Goal: Check status: Check status

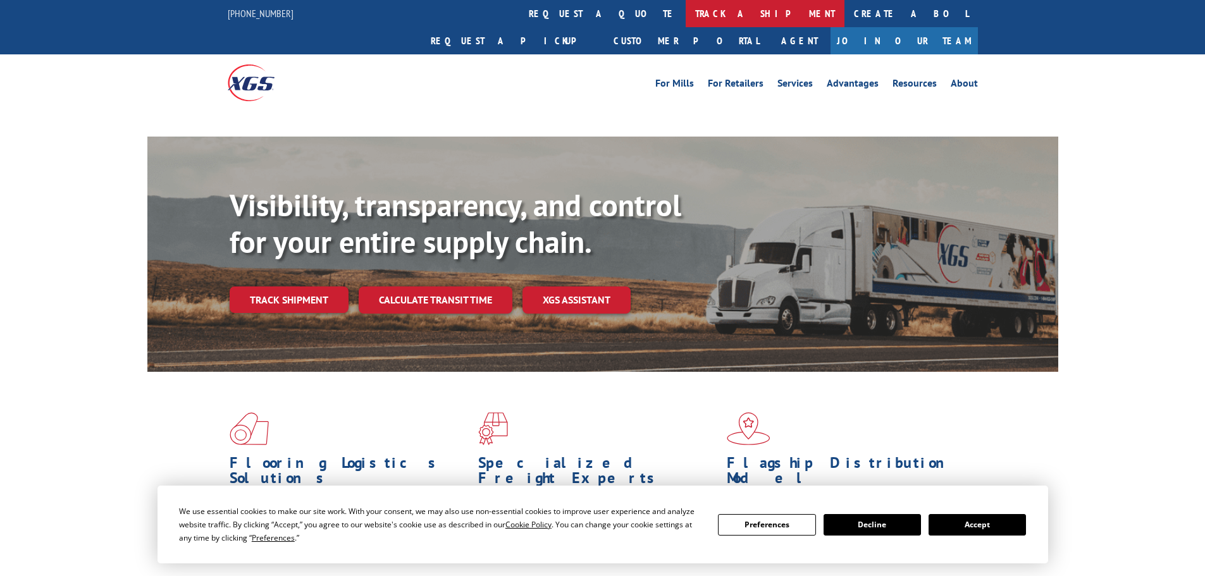
click at [685, 9] on link "track a shipment" at bounding box center [764, 13] width 159 height 27
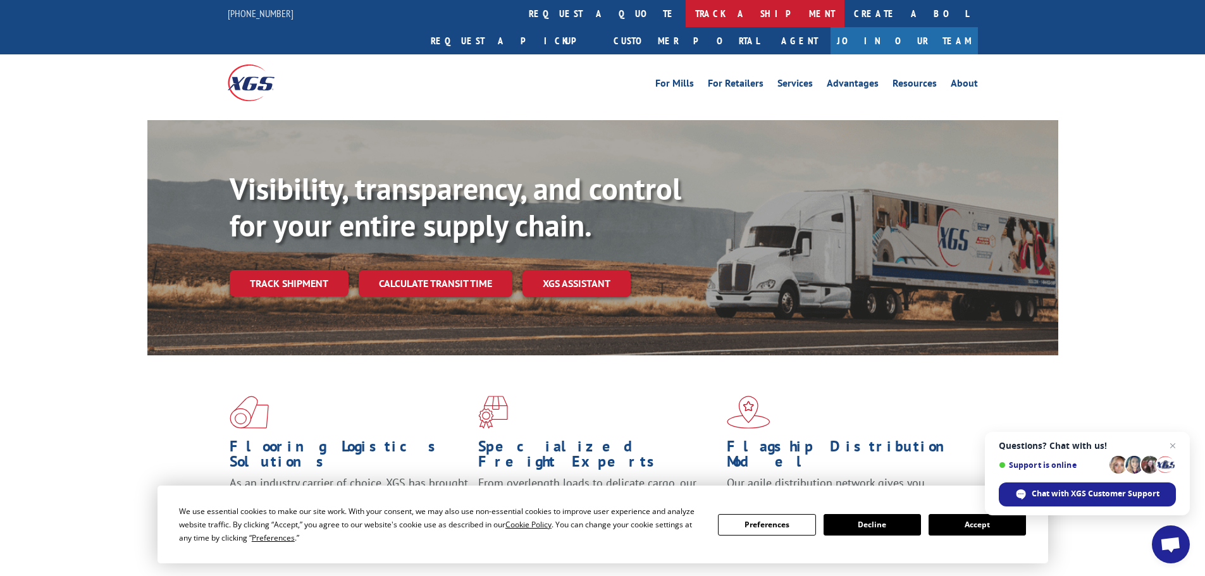
click at [685, 17] on link "track a shipment" at bounding box center [764, 13] width 159 height 27
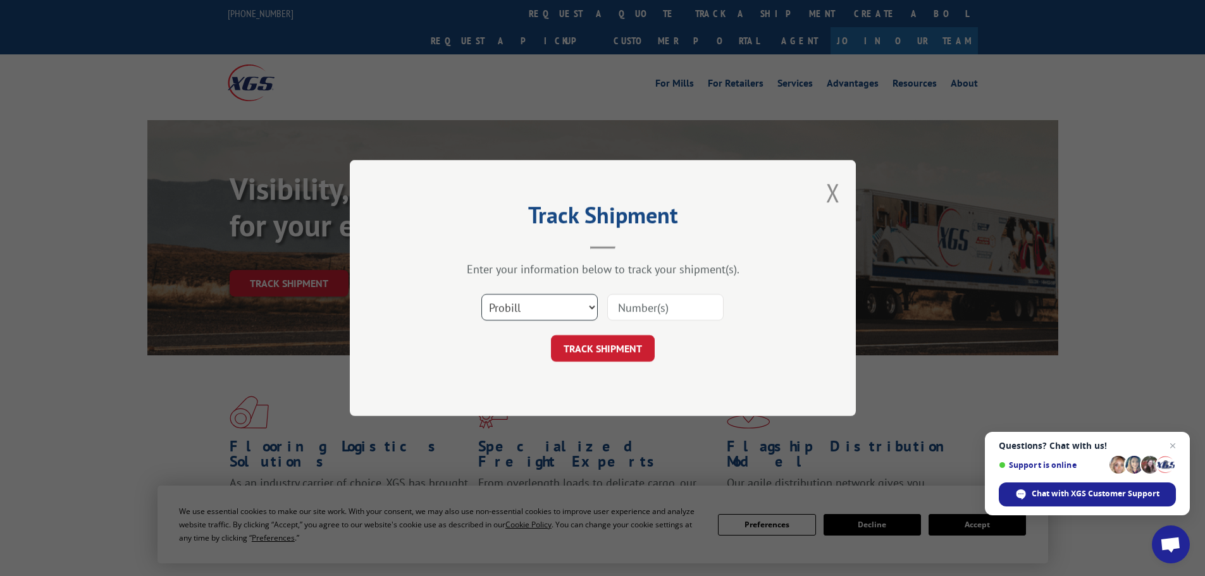
click at [511, 314] on select "Select category... Probill BOL PO" at bounding box center [539, 307] width 116 height 27
select select "po"
click at [481, 294] on select "Select category... Probill BOL PO" at bounding box center [539, 307] width 116 height 27
click at [658, 307] on input at bounding box center [665, 307] width 116 height 27
paste input "17638916"
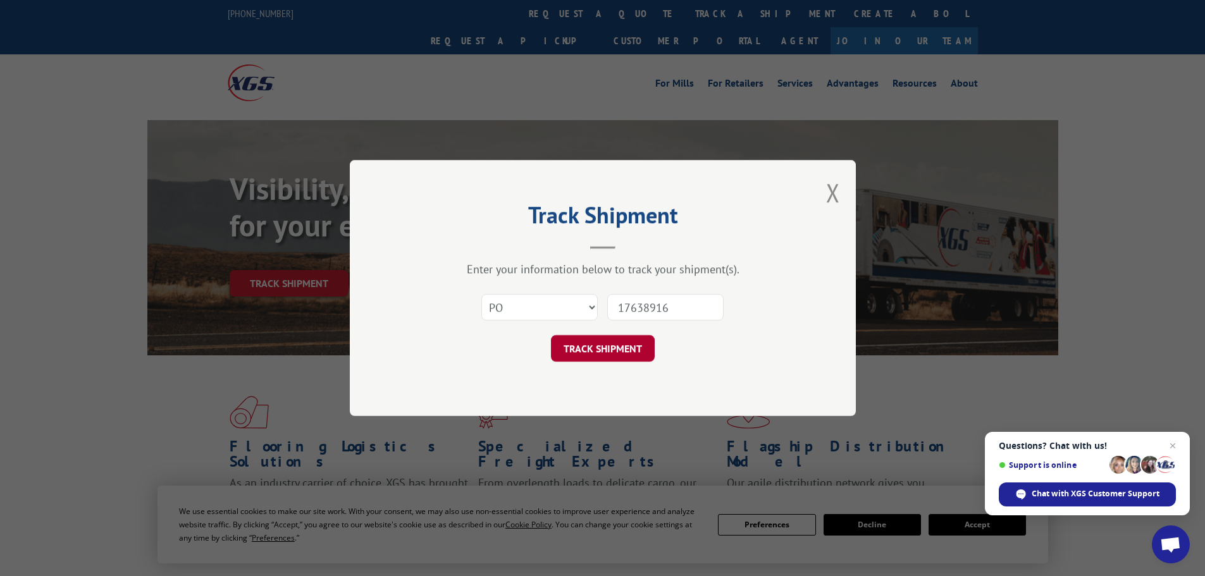
type input "17638916"
drag, startPoint x: 623, startPoint y: 347, endPoint x: 656, endPoint y: 294, distance: 61.9
click at [623, 346] on button "TRACK SHIPMENT" at bounding box center [603, 348] width 104 height 27
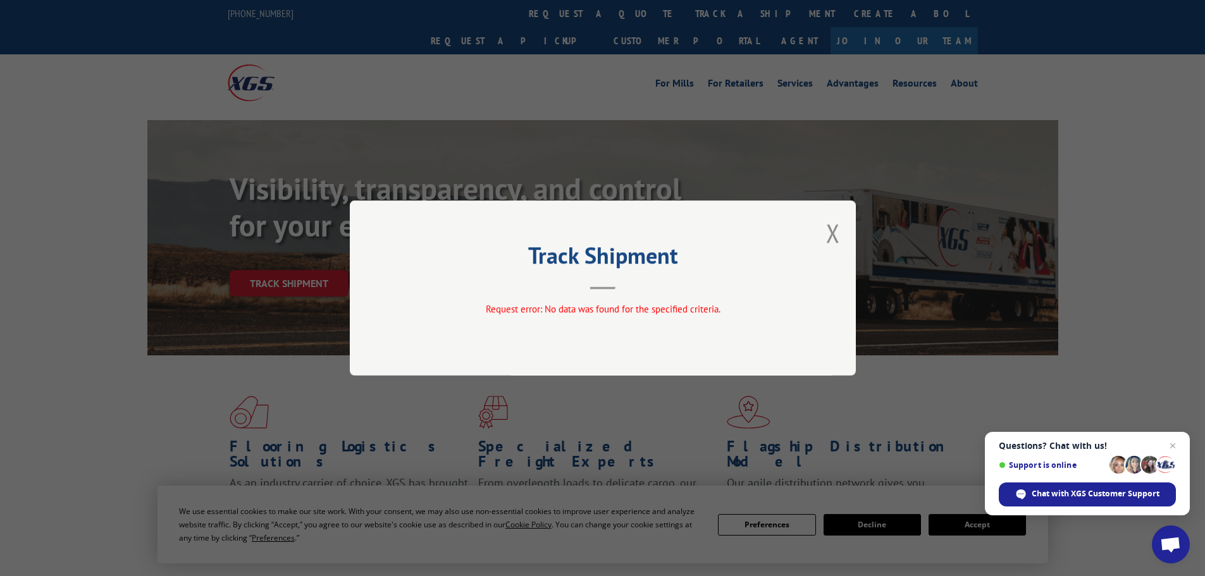
drag, startPoint x: 830, startPoint y: 234, endPoint x: 709, endPoint y: 120, distance: 166.4
click at [831, 234] on button "Close modal" at bounding box center [833, 233] width 14 height 34
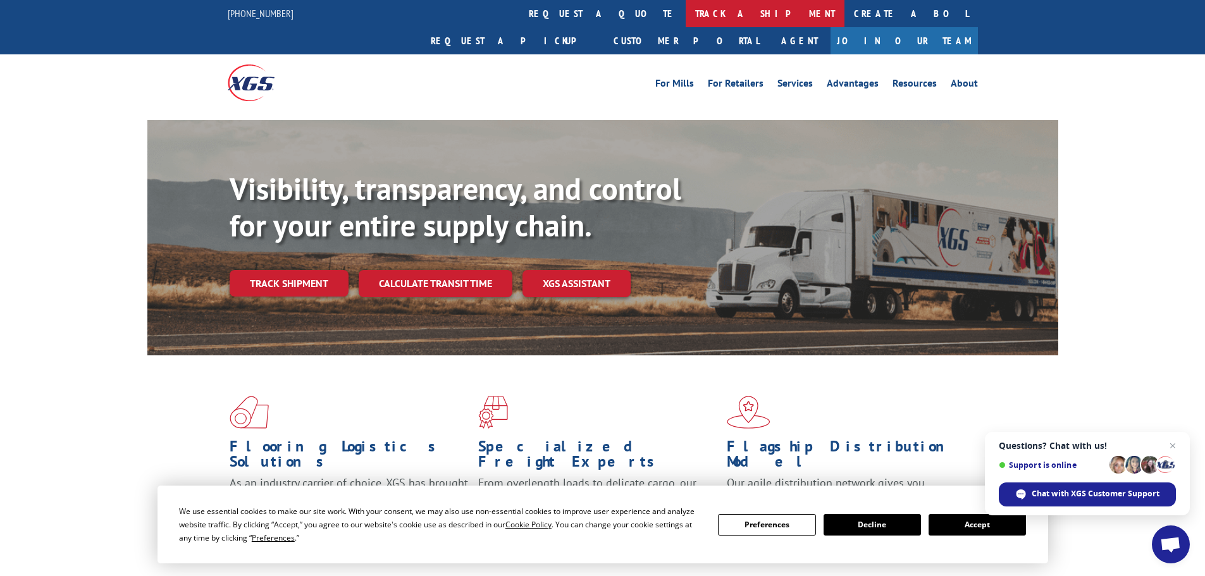
click at [685, 17] on link "track a shipment" at bounding box center [764, 13] width 159 height 27
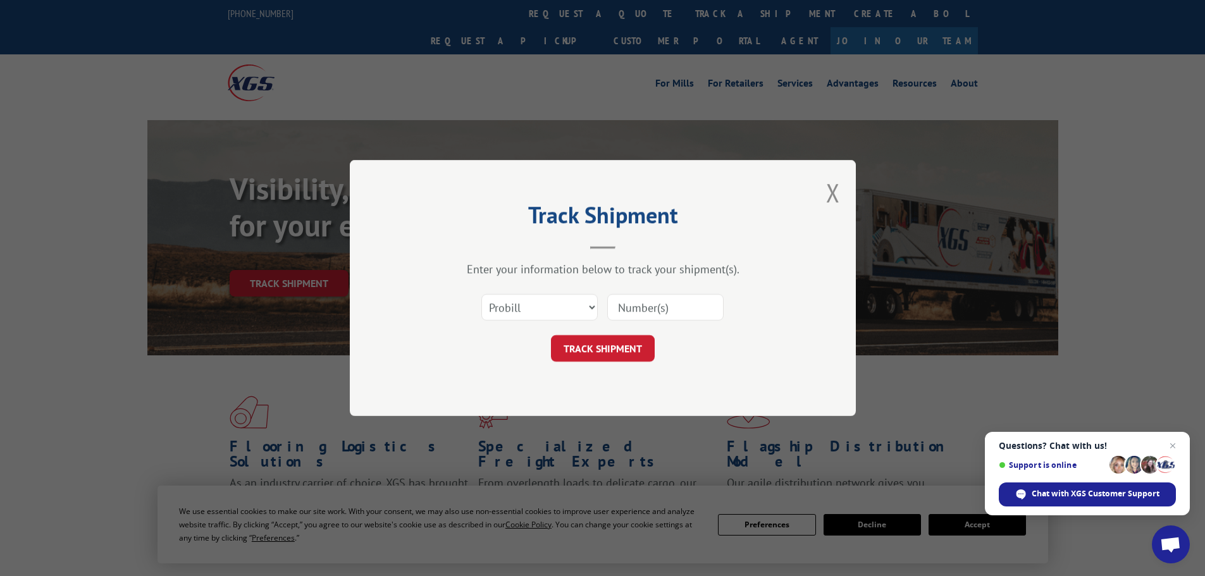
click at [654, 313] on input at bounding box center [665, 307] width 116 height 27
paste input "17638916"
type input "17638916"
click at [602, 355] on button "TRACK SHIPMENT" at bounding box center [603, 348] width 104 height 27
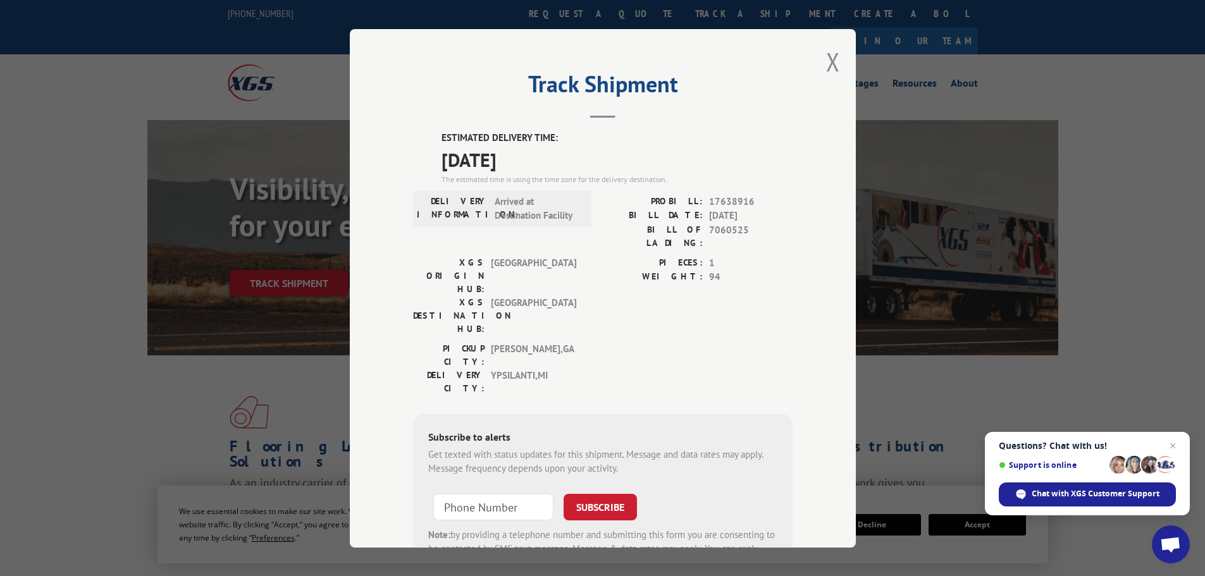
click at [820, 62] on div "Track Shipment ESTIMATED DELIVERY TIME: [DATE] The estimated time is using the …" at bounding box center [603, 288] width 506 height 518
click at [826, 59] on button "Close modal" at bounding box center [833, 62] width 14 height 34
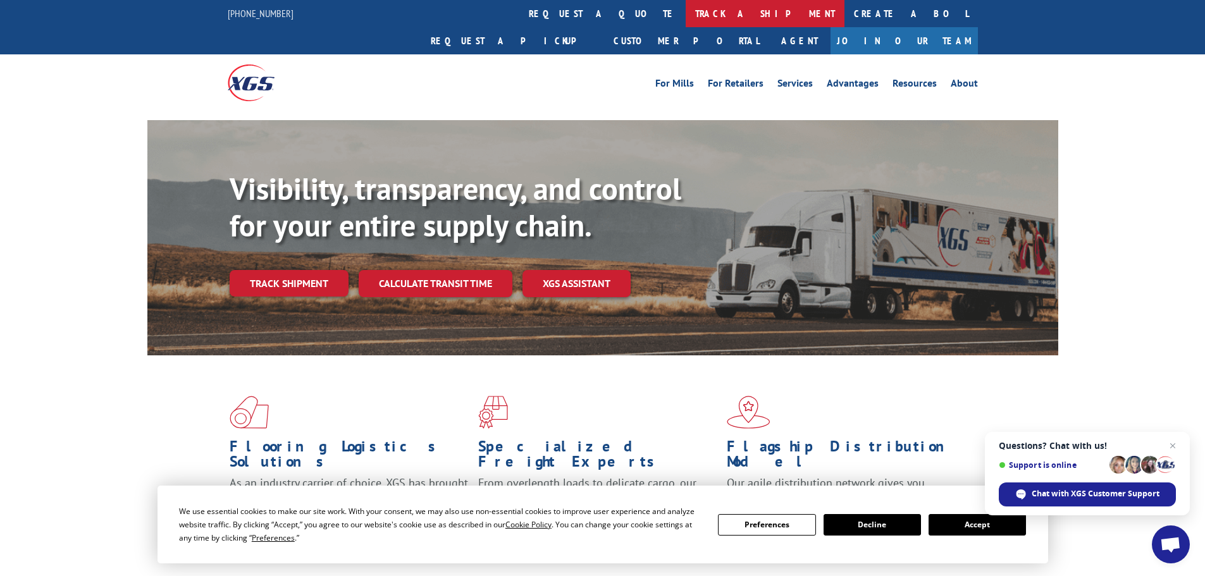
click at [685, 18] on link "track a shipment" at bounding box center [764, 13] width 159 height 27
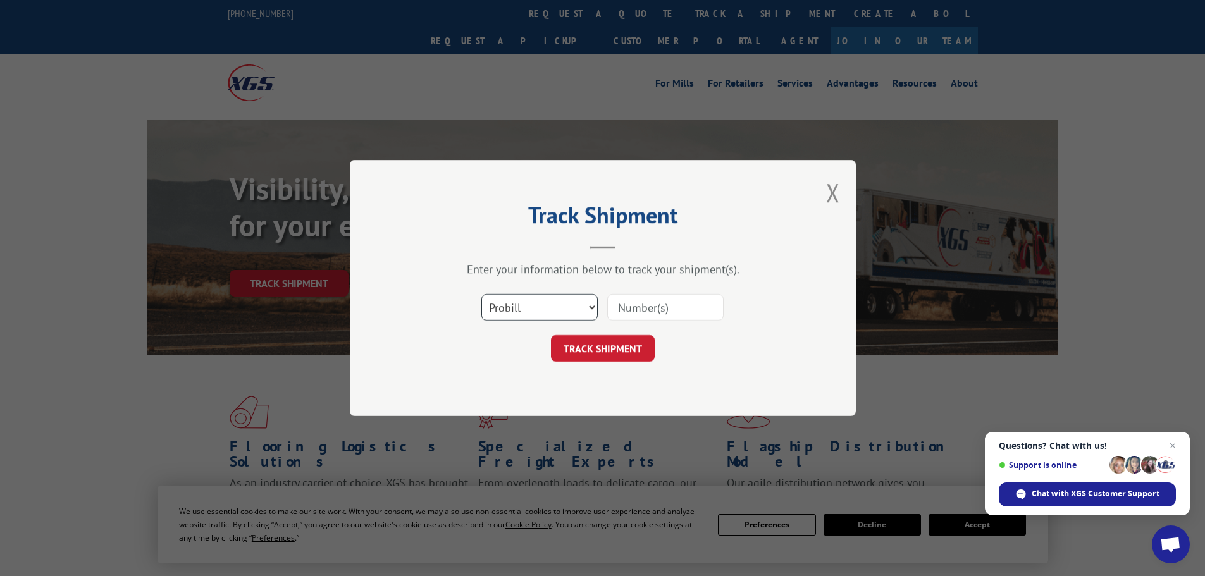
click at [541, 309] on select "Select category... Probill BOL PO" at bounding box center [539, 307] width 116 height 27
click at [481, 294] on select "Select category... Probill BOL PO" at bounding box center [539, 307] width 116 height 27
click at [563, 309] on select "Select category... Probill BOL PO" at bounding box center [539, 307] width 116 height 27
select select "probill"
click at [481, 294] on select "Select category... Probill BOL PO" at bounding box center [539, 307] width 116 height 27
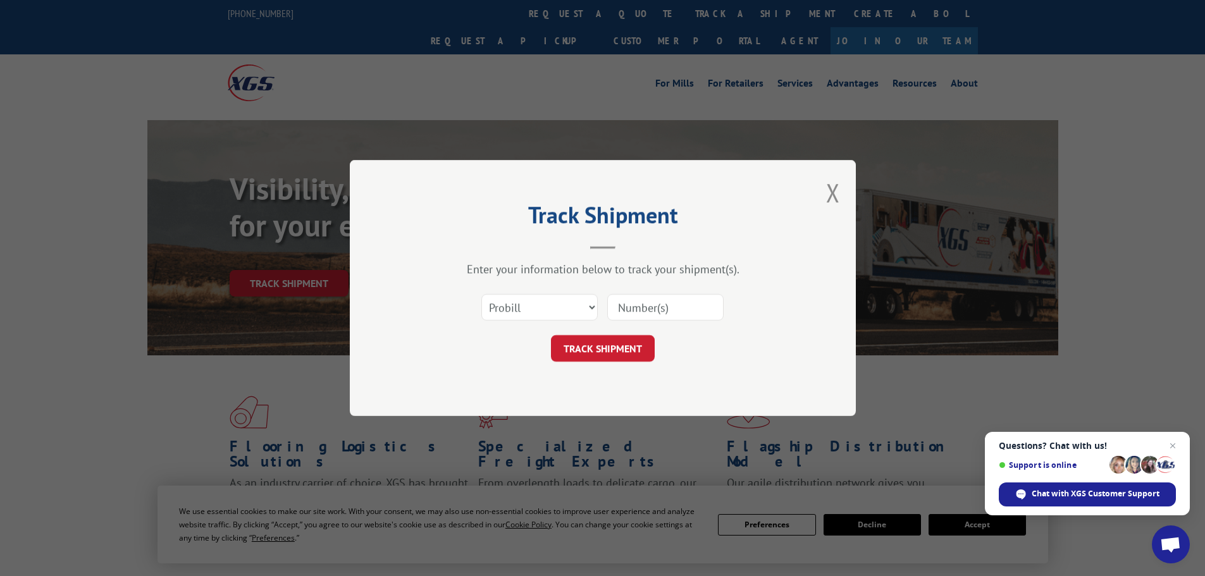
click at [658, 305] on input at bounding box center [665, 307] width 116 height 27
paste input "17479188"
type input "17479188"
click at [616, 348] on button "TRACK SHIPMENT" at bounding box center [603, 348] width 104 height 27
